Goal: Transaction & Acquisition: Book appointment/travel/reservation

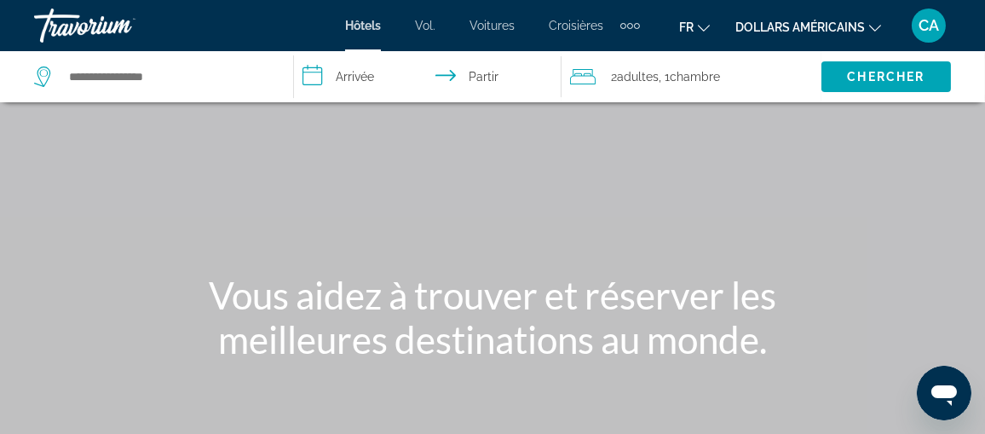
click at [701, 204] on div "Contenu principal" at bounding box center [492, 255] width 985 height 511
click at [876, 25] on icon "Changer de devise" at bounding box center [875, 28] width 12 height 12
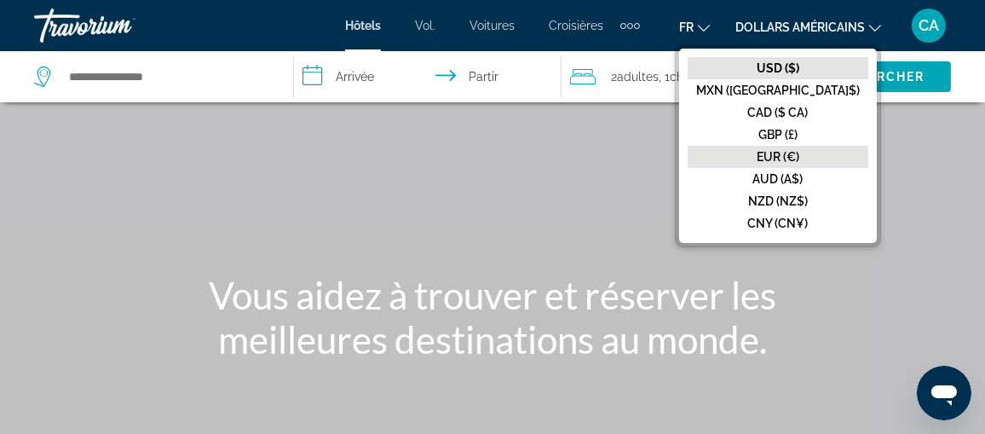
click at [799, 150] on font "EUR (€)" at bounding box center [778, 157] width 43 height 14
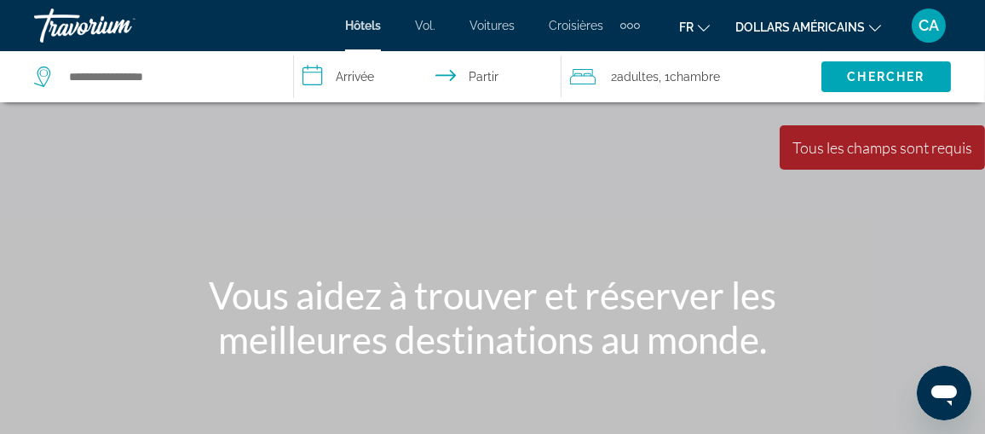
click at [427, 20] on font "Vol." at bounding box center [425, 26] width 20 height 14
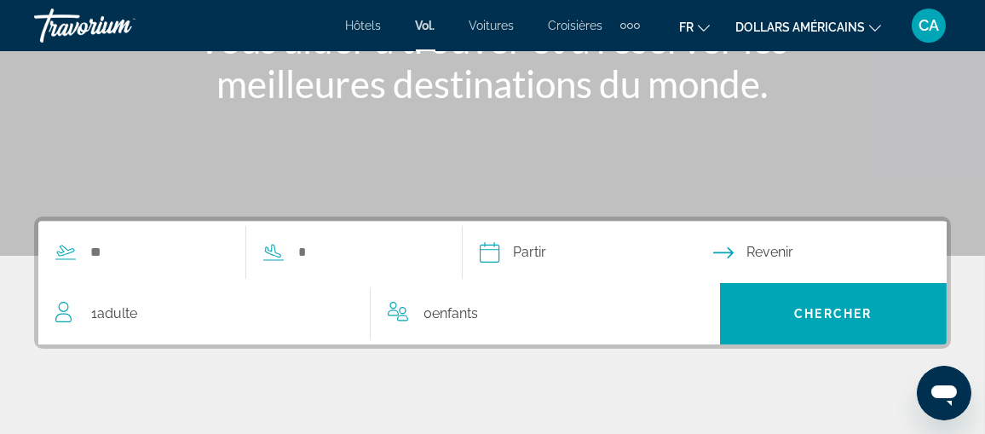
scroll to position [341, 0]
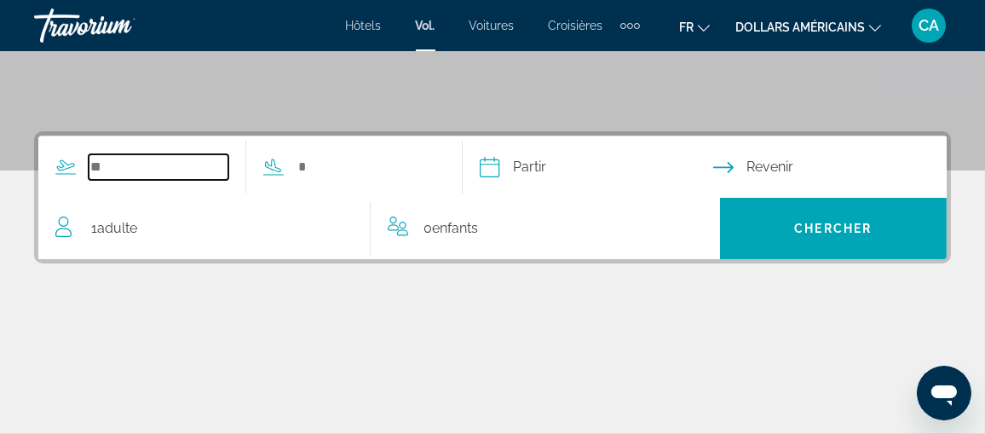
click at [148, 161] on input "Search widget" at bounding box center [159, 167] width 140 height 26
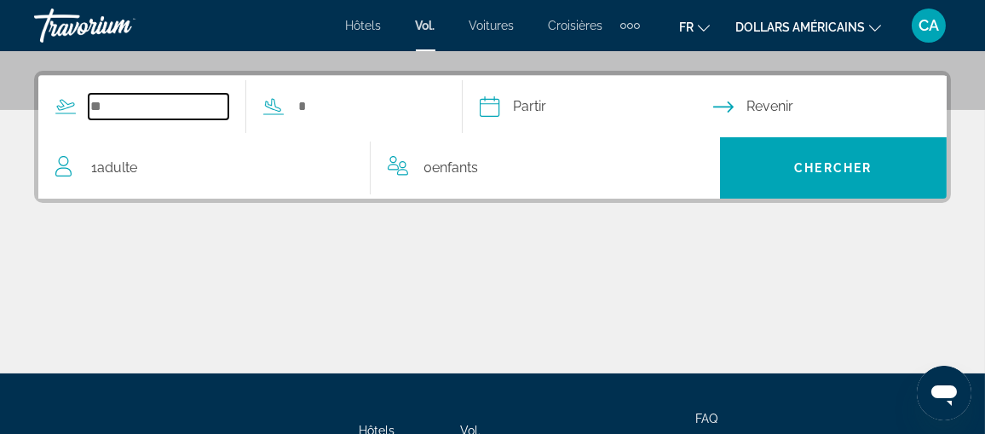
scroll to position [417, 0]
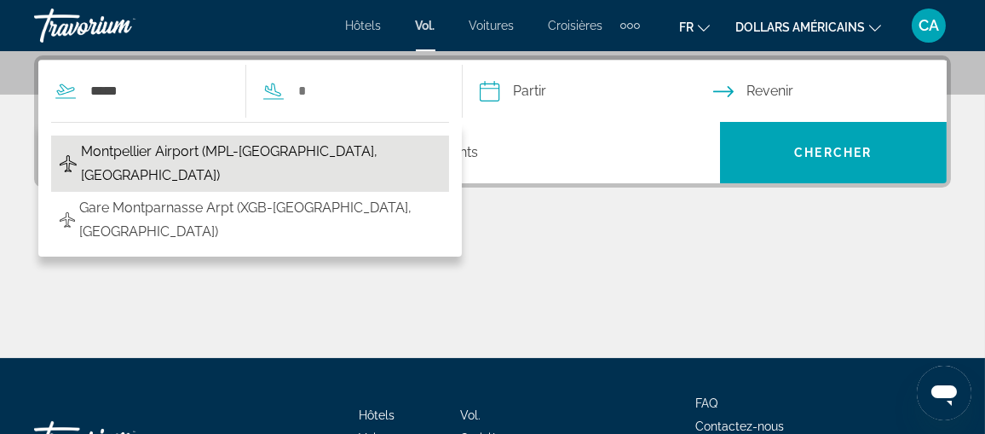
click at [178, 155] on span "Montpellier Airport (MPL-[GEOGRAPHIC_DATA], [GEOGRAPHIC_DATA])" at bounding box center [261, 164] width 360 height 48
type input "**********"
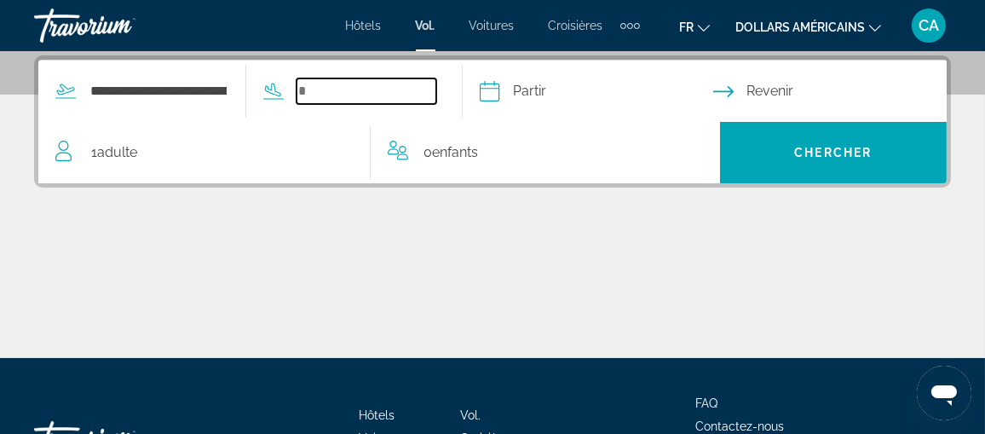
click at [327, 92] on input "Search widget" at bounding box center [366, 91] width 140 height 26
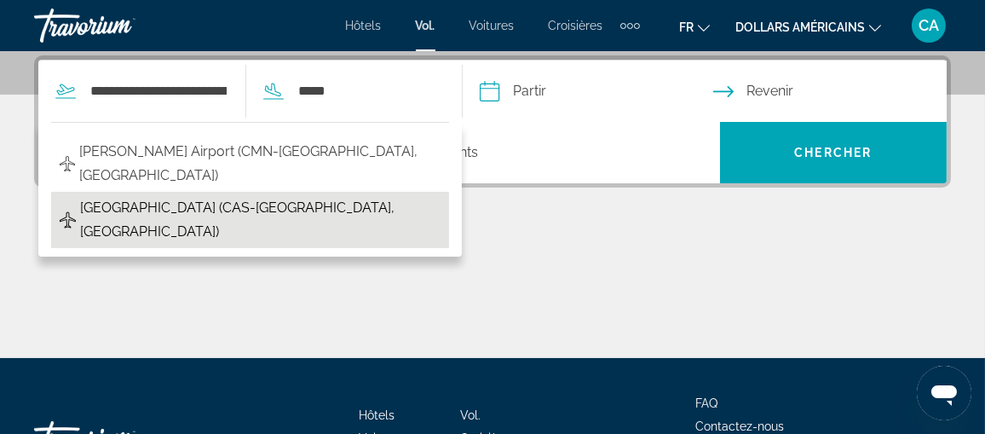
click at [201, 196] on span "[GEOGRAPHIC_DATA] (CAS-[GEOGRAPHIC_DATA], [GEOGRAPHIC_DATA])" at bounding box center [260, 220] width 360 height 48
type input "**********"
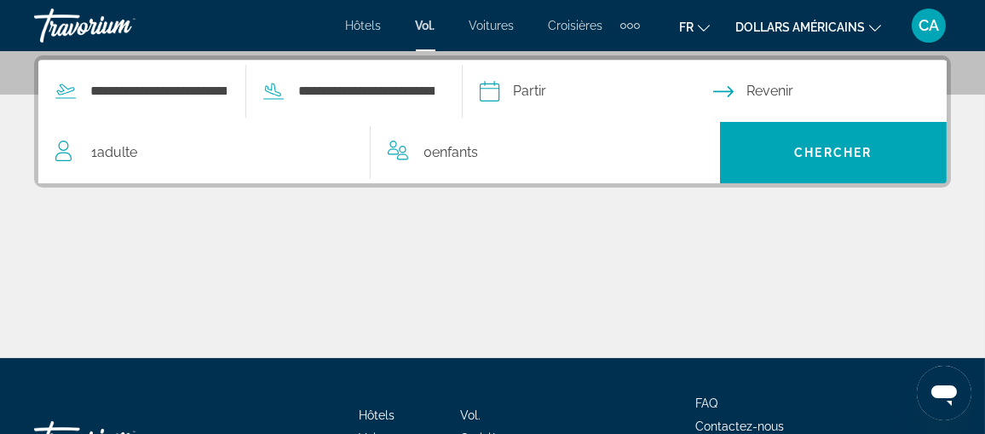
click at [585, 89] on input "Depart date" at bounding box center [595, 93] width 240 height 66
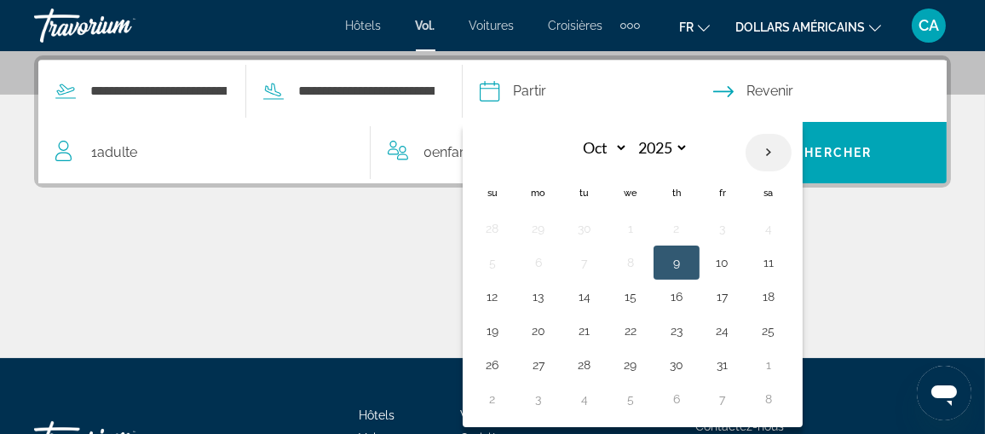
click at [791, 149] on th "Next month" at bounding box center [768, 152] width 46 height 37
select select "**"
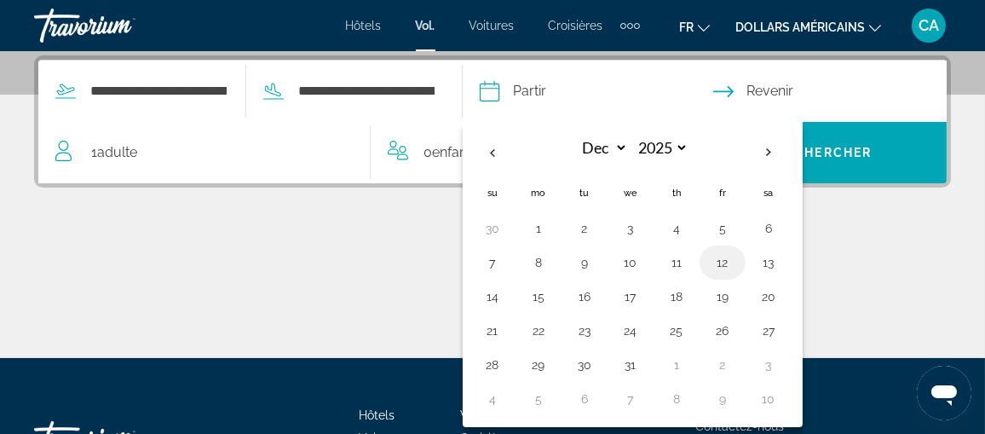
click at [736, 259] on button "12" at bounding box center [722, 262] width 27 height 24
type input "**********"
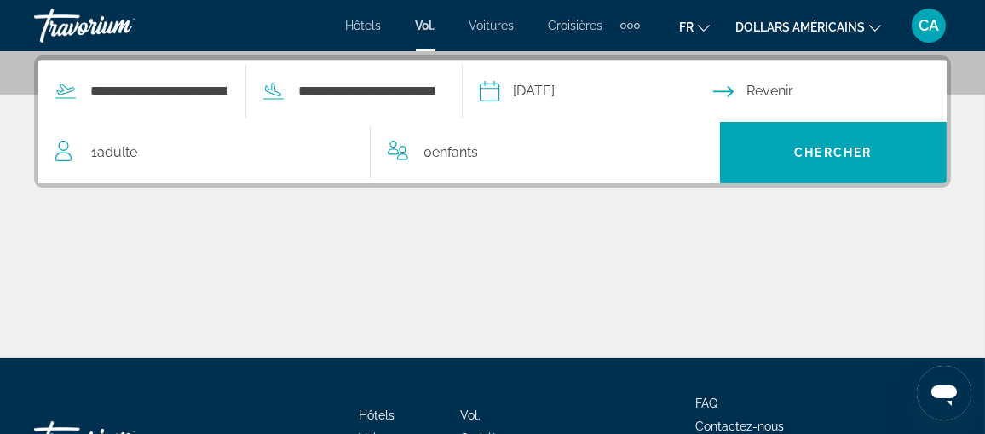
click at [786, 94] on input "Return date" at bounding box center [833, 93] width 240 height 66
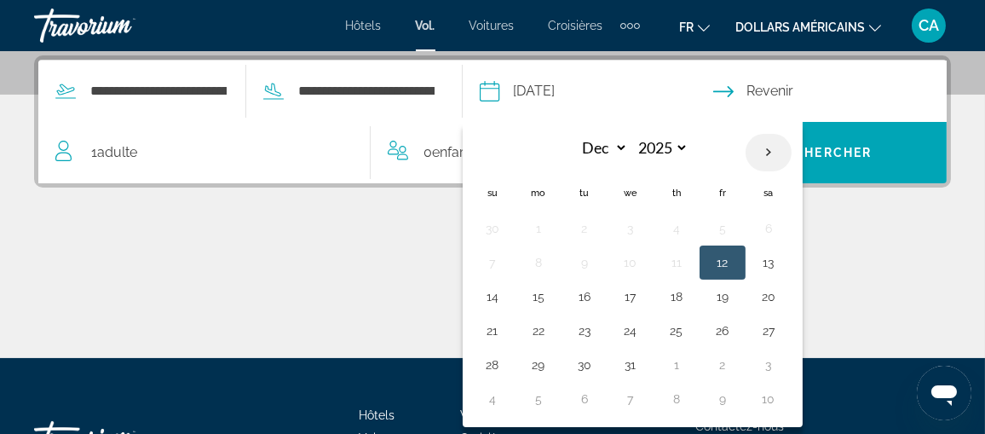
click at [791, 149] on th "Next month" at bounding box center [768, 152] width 46 height 37
select select "*"
select select "****"
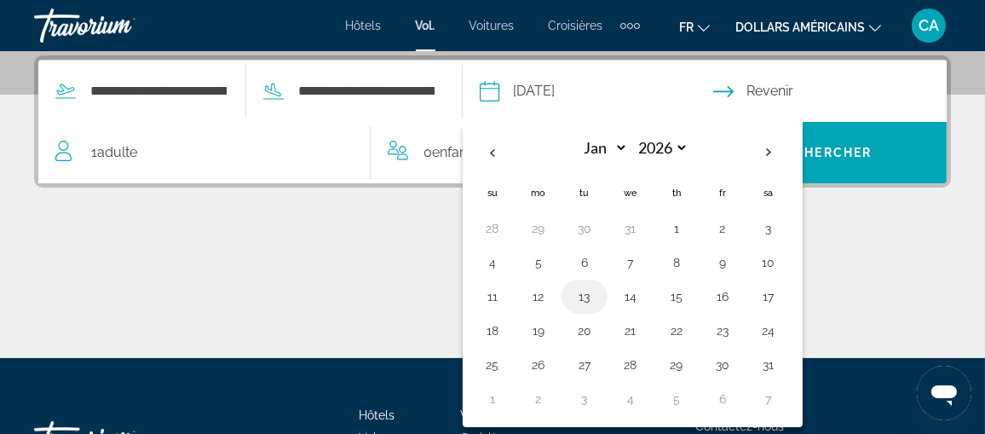
click at [598, 290] on button "13" at bounding box center [584, 297] width 27 height 24
type input "**********"
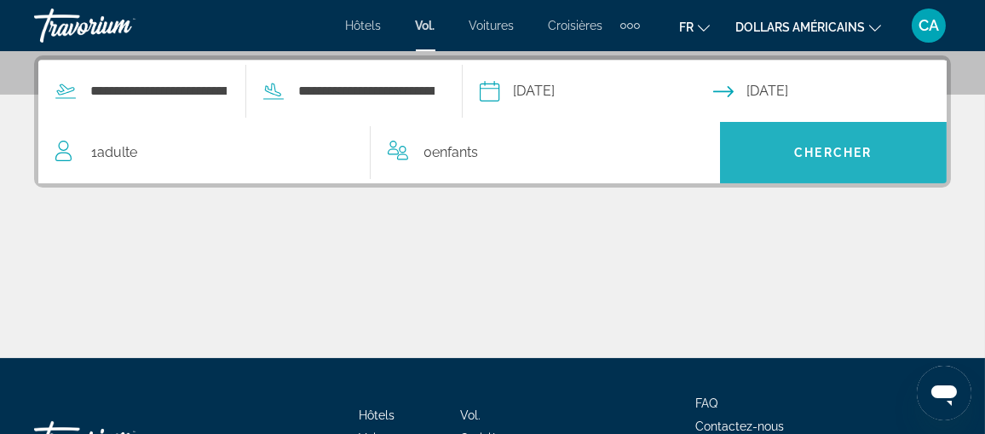
click at [791, 158] on span "Search" at bounding box center [833, 152] width 227 height 41
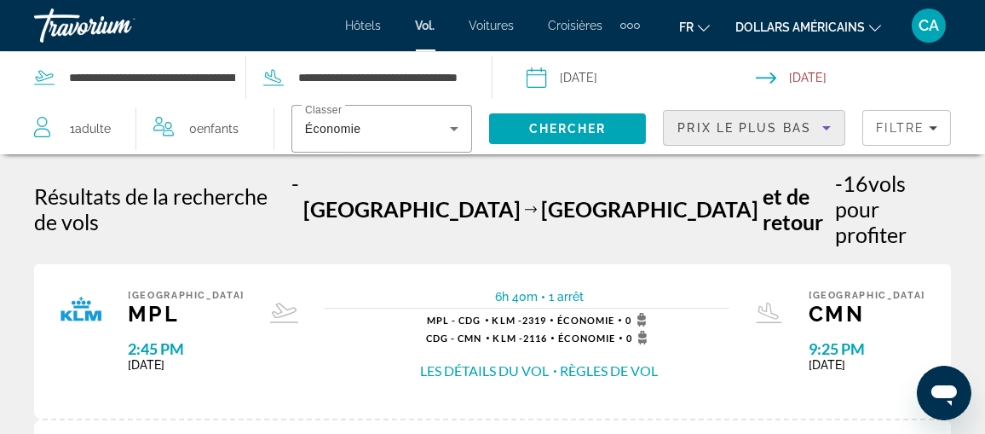
click at [826, 127] on icon "Sort by" at bounding box center [826, 128] width 9 height 4
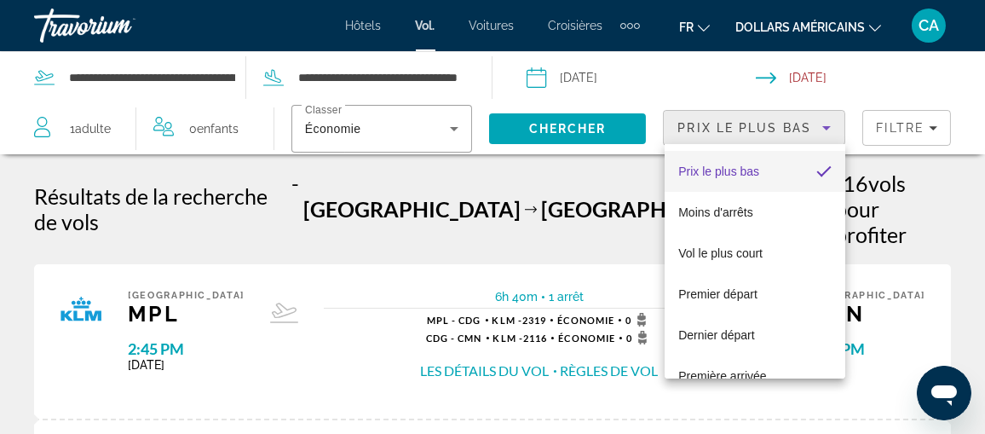
click at [826, 128] on div at bounding box center [492, 217] width 985 height 434
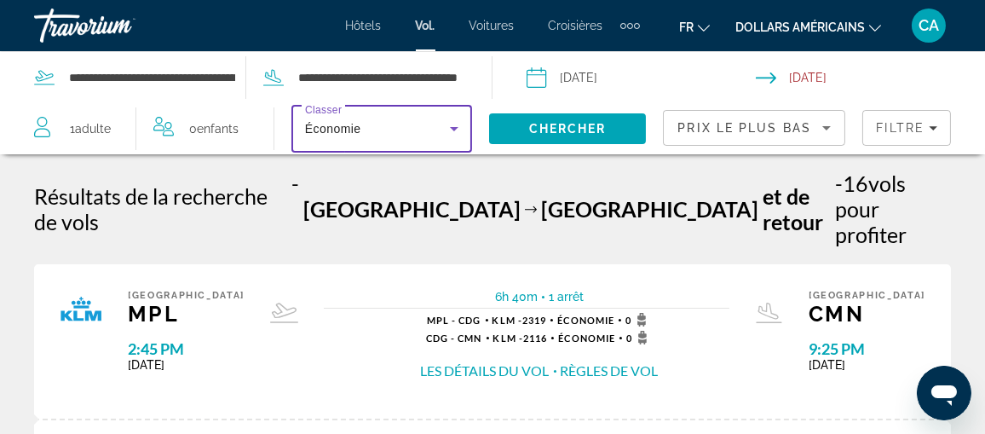
click at [456, 129] on icon "Search widget" at bounding box center [454, 128] width 20 height 20
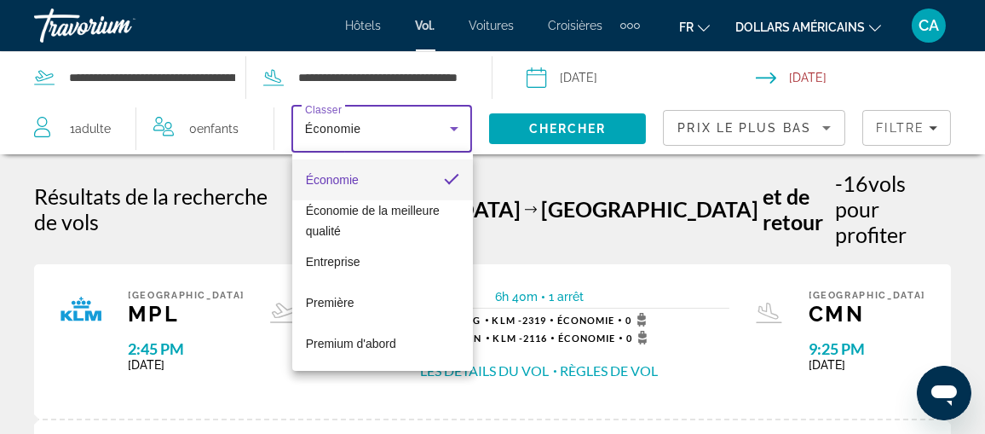
click at [456, 129] on div at bounding box center [492, 217] width 985 height 434
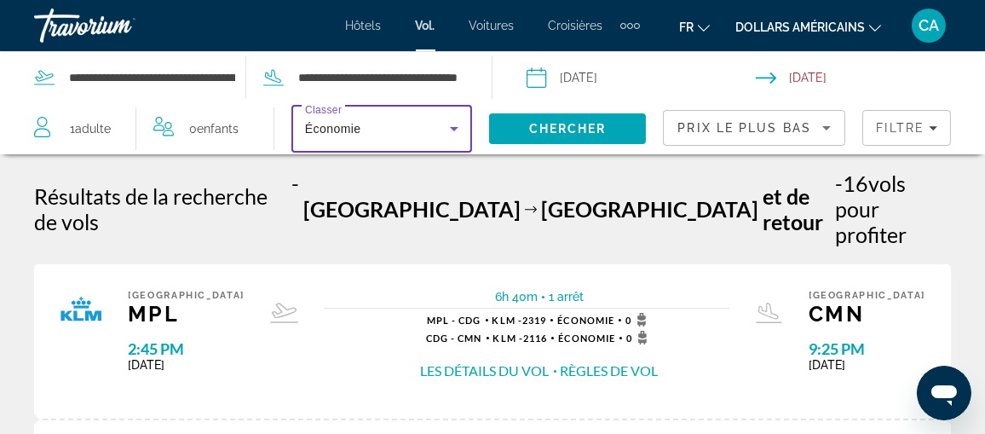
click at [456, 128] on icon "Search widget" at bounding box center [454, 129] width 9 height 4
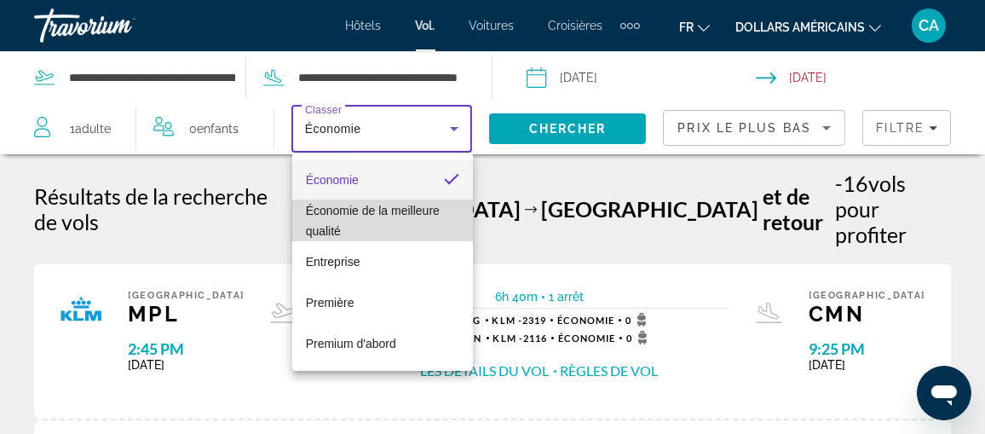
click at [385, 225] on span "Économie de la meilleure qualité" at bounding box center [382, 220] width 153 height 41
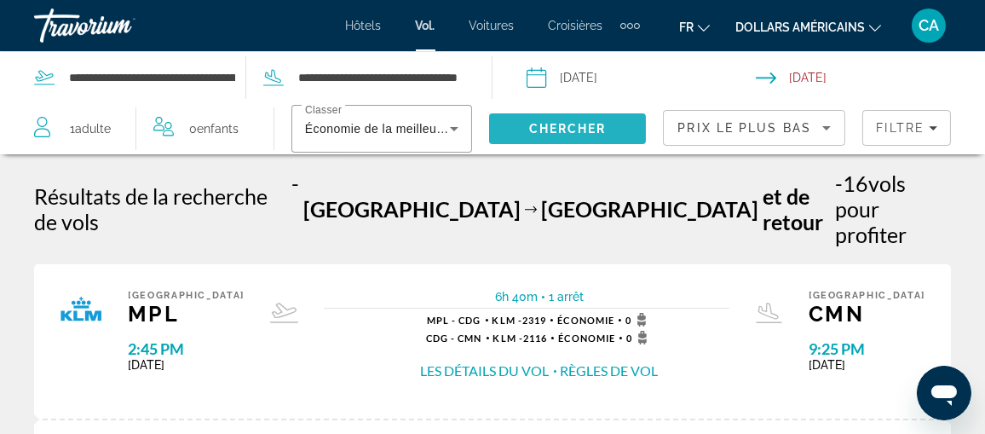
click at [531, 127] on span "Chercher" at bounding box center [568, 129] width 78 height 14
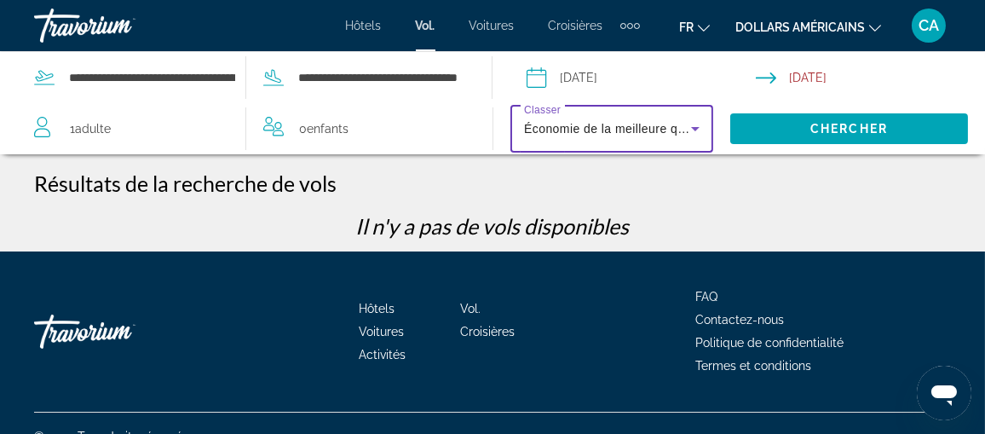
click at [692, 126] on icon "Search widget" at bounding box center [695, 128] width 20 height 20
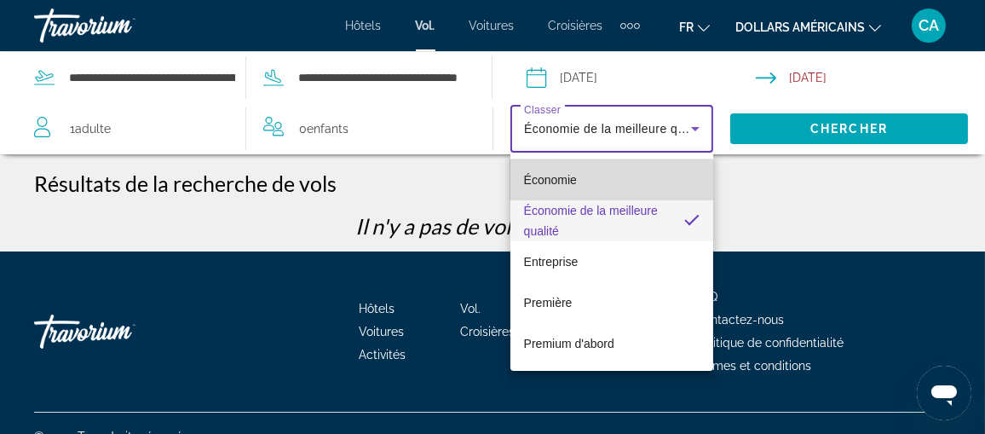
click at [604, 180] on mat-option "Économie" at bounding box center [611, 179] width 203 height 41
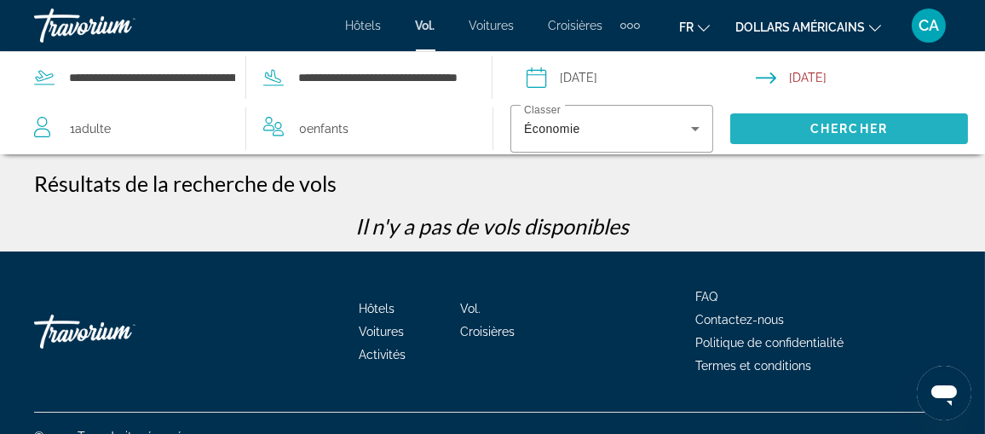
click at [772, 125] on span "Search" at bounding box center [849, 128] width 238 height 41
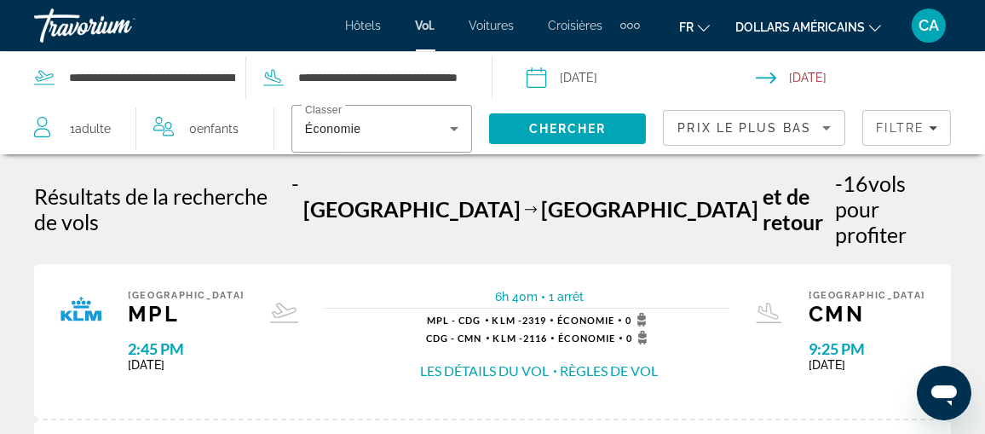
scroll to position [85, 0]
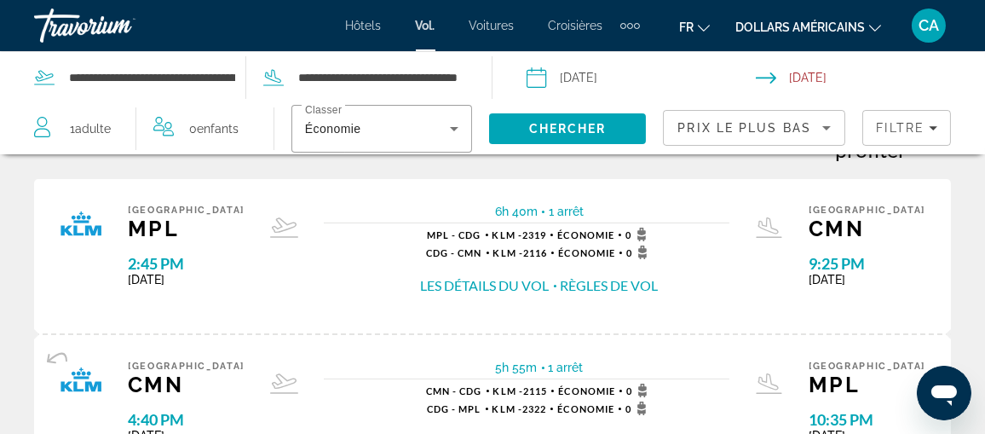
click at [529, 276] on button "Les détails du vol" at bounding box center [485, 285] width 129 height 19
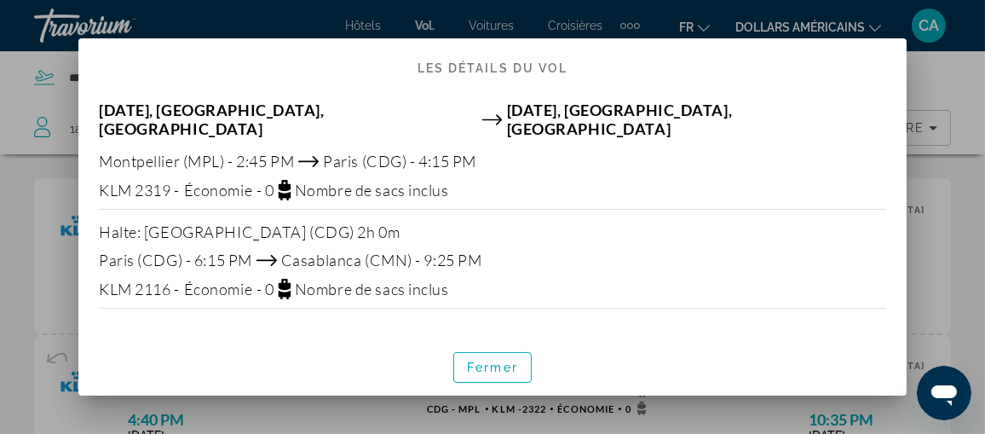
scroll to position [0, 0]
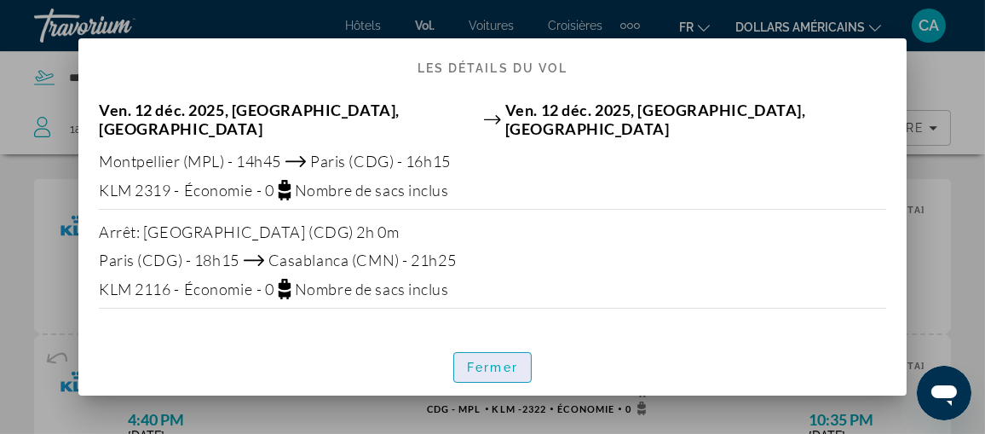
click at [484, 352] on button "Fermer" at bounding box center [492, 367] width 78 height 31
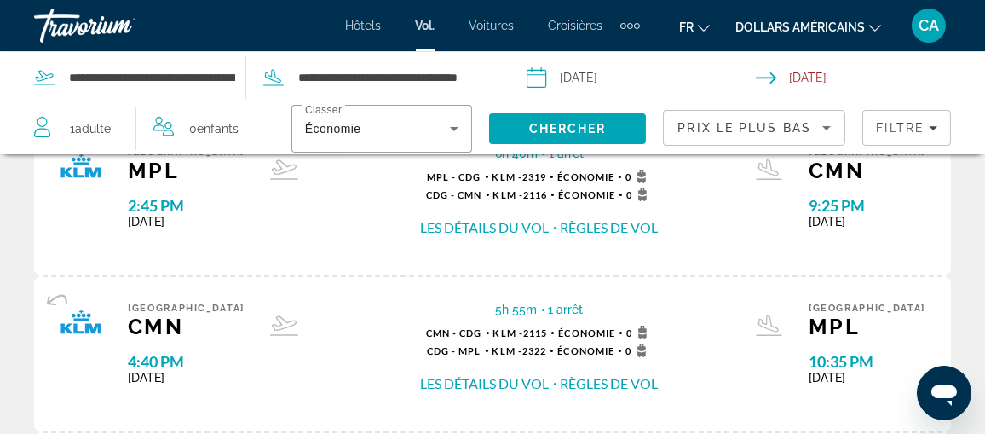
scroll to position [170, 0]
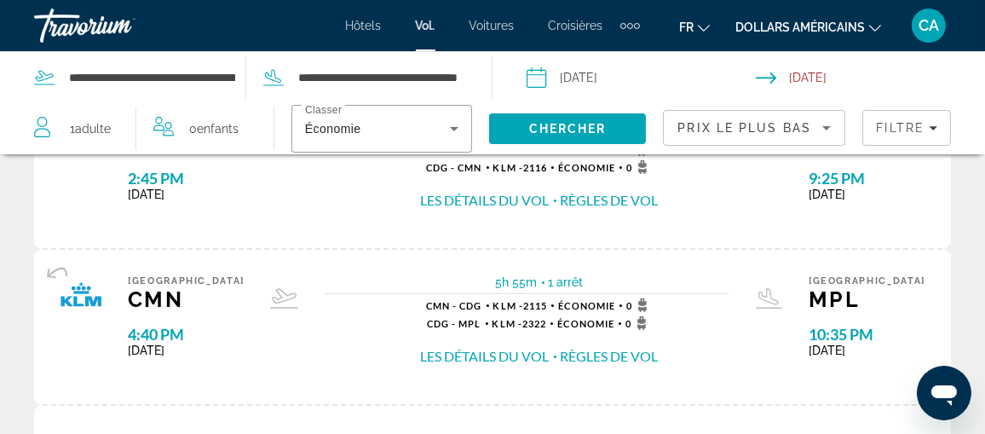
click at [599, 347] on button "Règles de vol" at bounding box center [610, 356] width 98 height 19
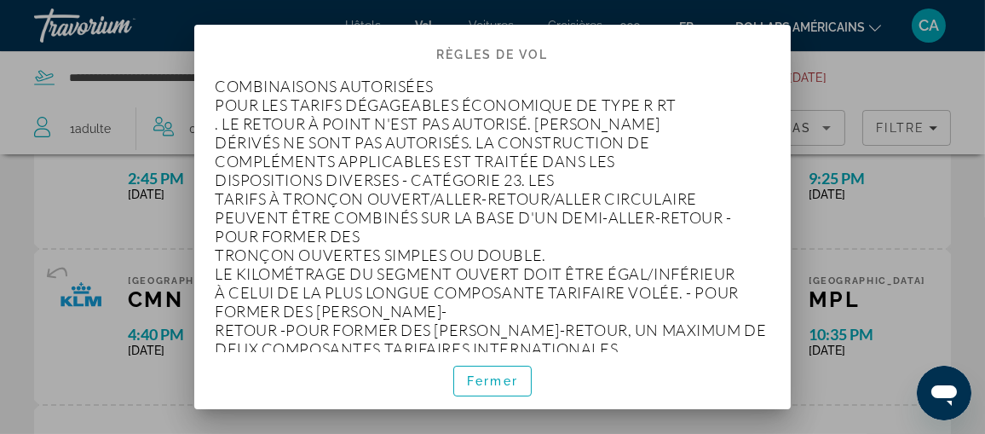
scroll to position [2300, 0]
click at [490, 389] on span "button" at bounding box center [492, 380] width 77 height 41
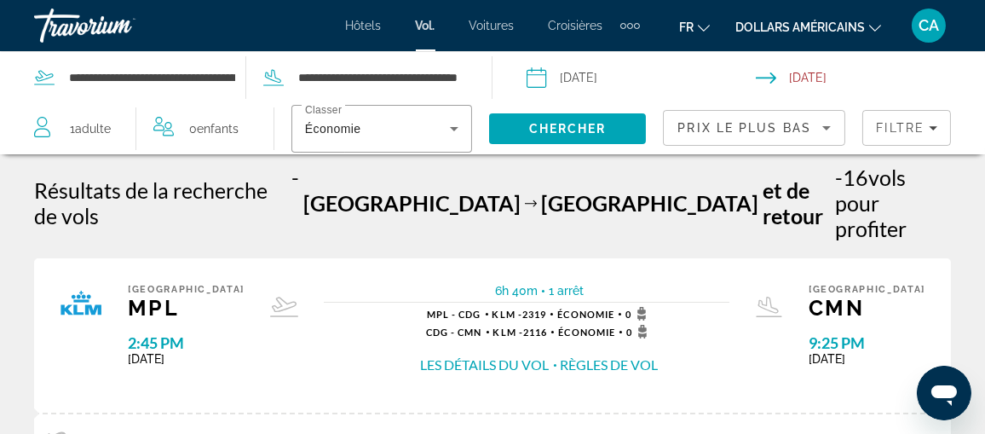
scroll to position [0, 0]
